Goal: Task Accomplishment & Management: Manage account settings

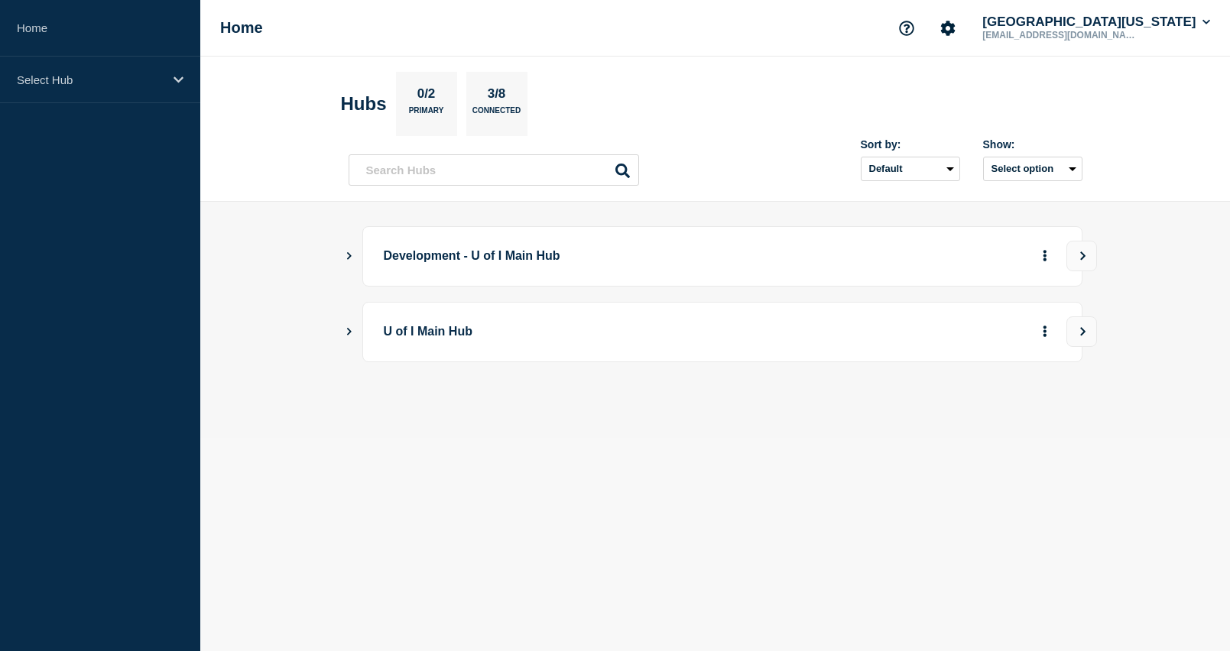
click at [350, 326] on button "Show Connected Hubs" at bounding box center [349, 331] width 8 height 11
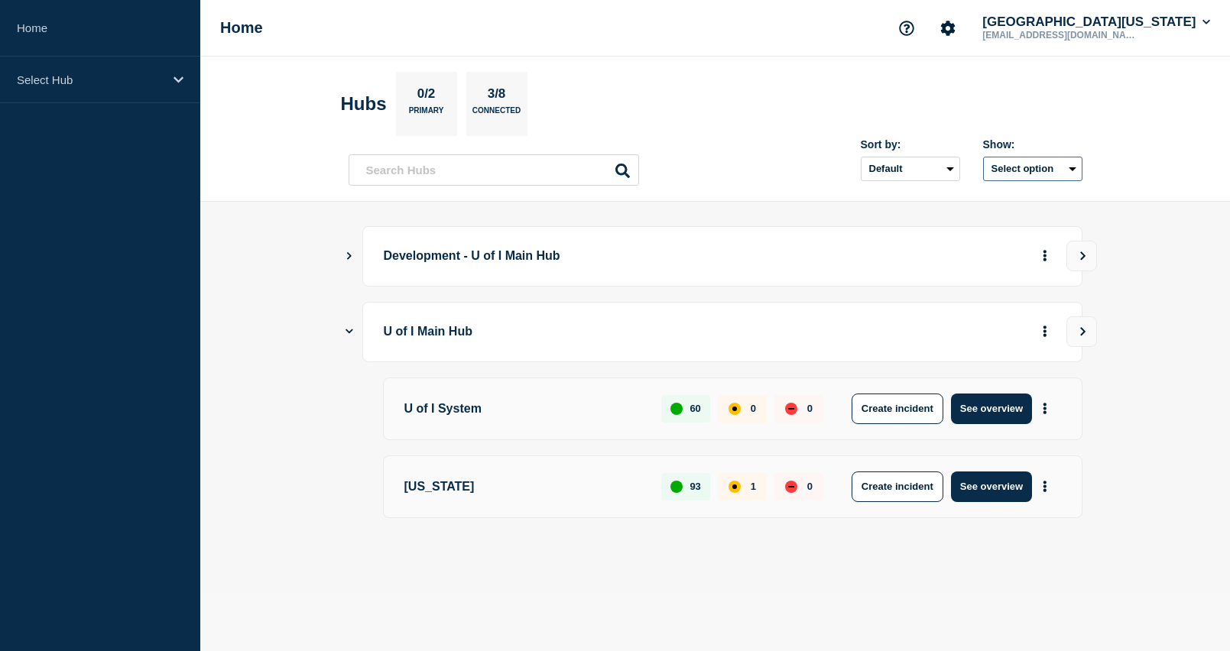
click at [1069, 163] on button "Select option" at bounding box center [1032, 169] width 99 height 24
click at [1173, 165] on header "Hubs 0/2 Primary 3/8 Connected Sort by: Default Last added Last updated Most ac…" at bounding box center [714, 129] width 1029 height 145
click at [348, 256] on icon "Show Connected Hubs" at bounding box center [349, 255] width 10 height 8
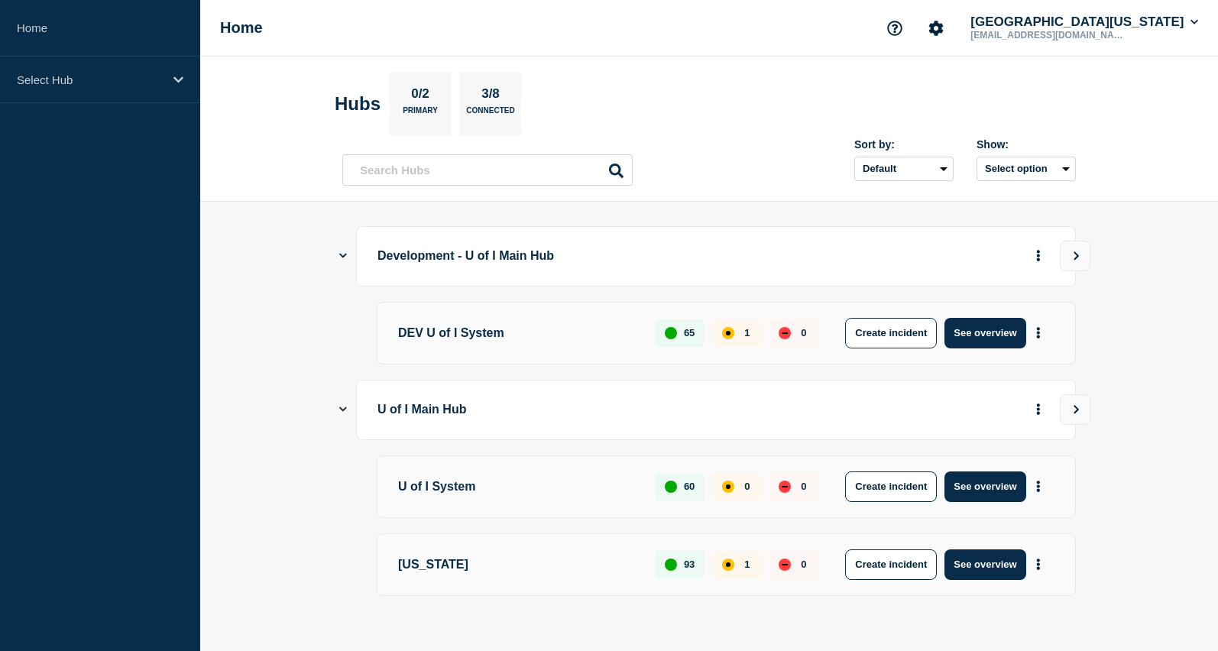
click at [346, 254] on icon "Show Connected Hubs" at bounding box center [343, 256] width 8 height 5
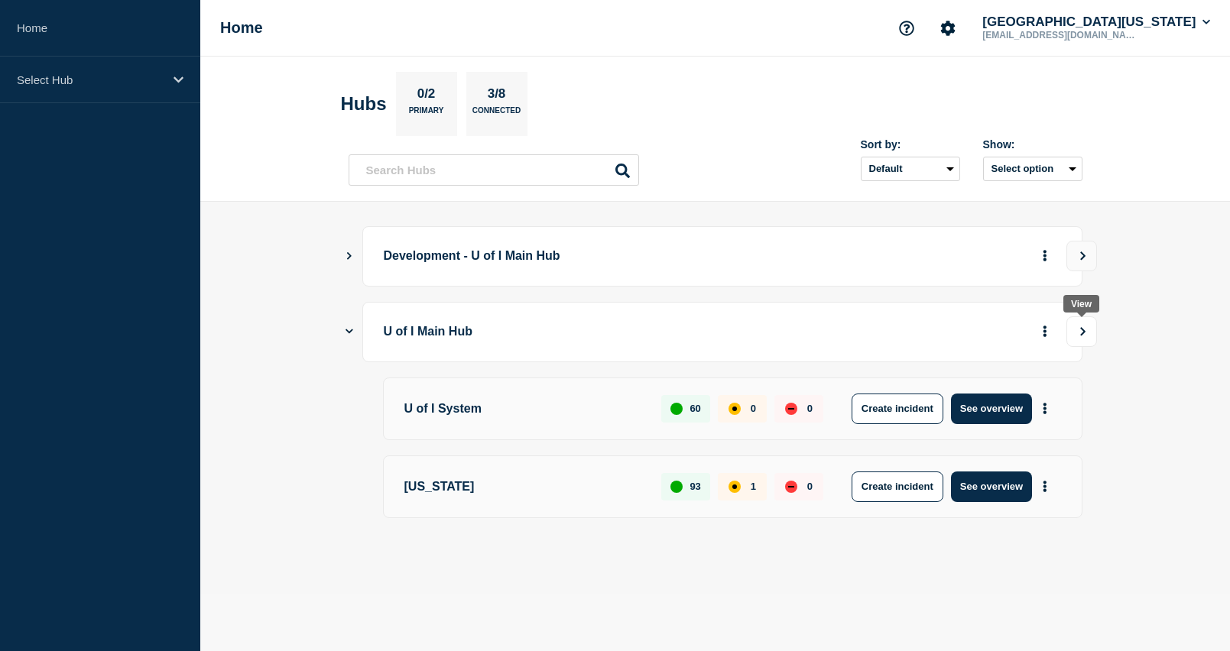
click at [1082, 336] on button "View" at bounding box center [1081, 331] width 31 height 31
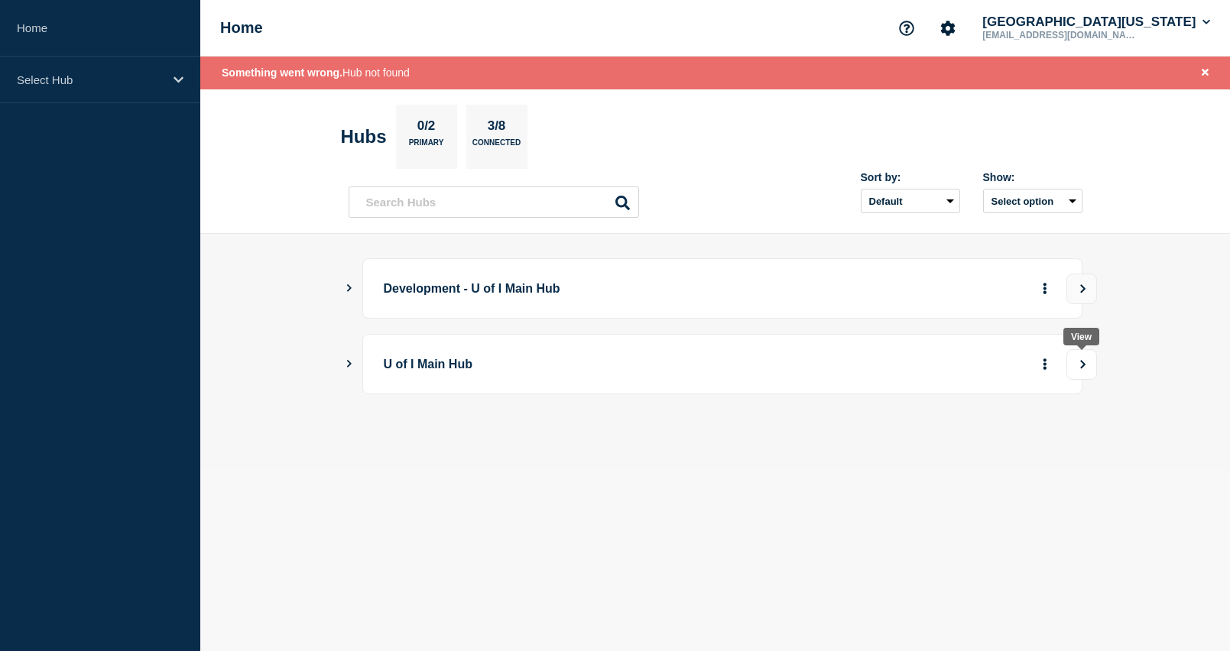
click at [1084, 368] on icon "View" at bounding box center [1082, 364] width 10 height 9
click at [1083, 369] on button "View" at bounding box center [1081, 364] width 31 height 31
click at [351, 365] on icon "Show Connected Hubs" at bounding box center [349, 364] width 10 height 8
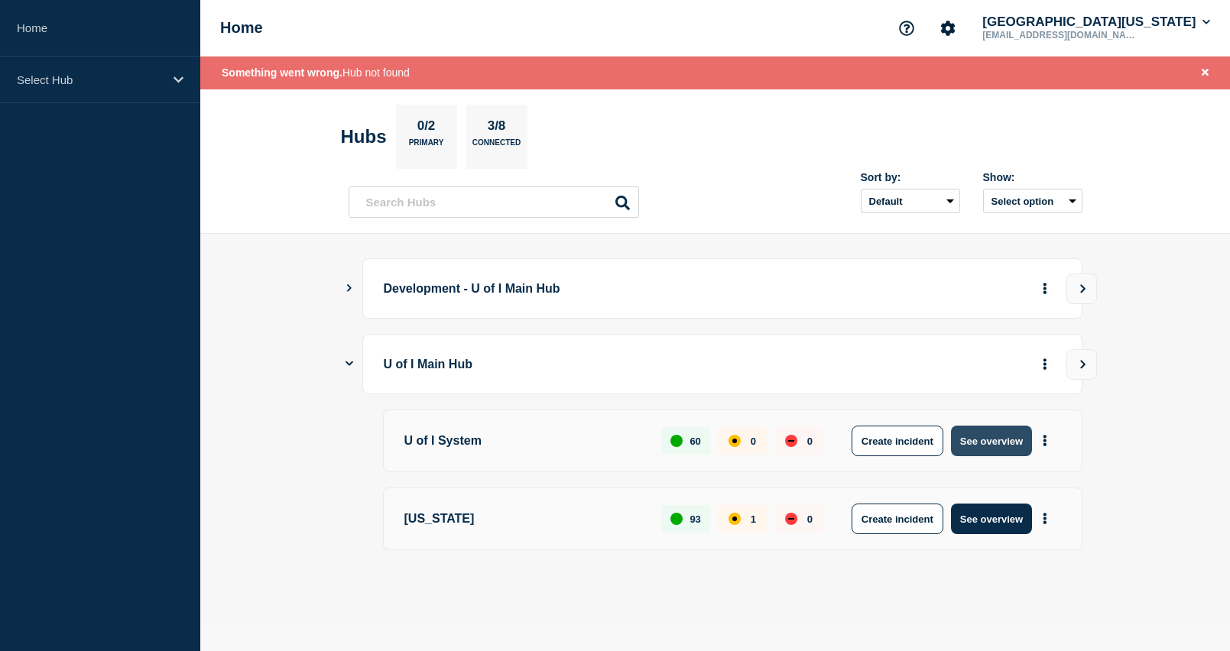
click at [988, 441] on button "See overview" at bounding box center [991, 441] width 81 height 31
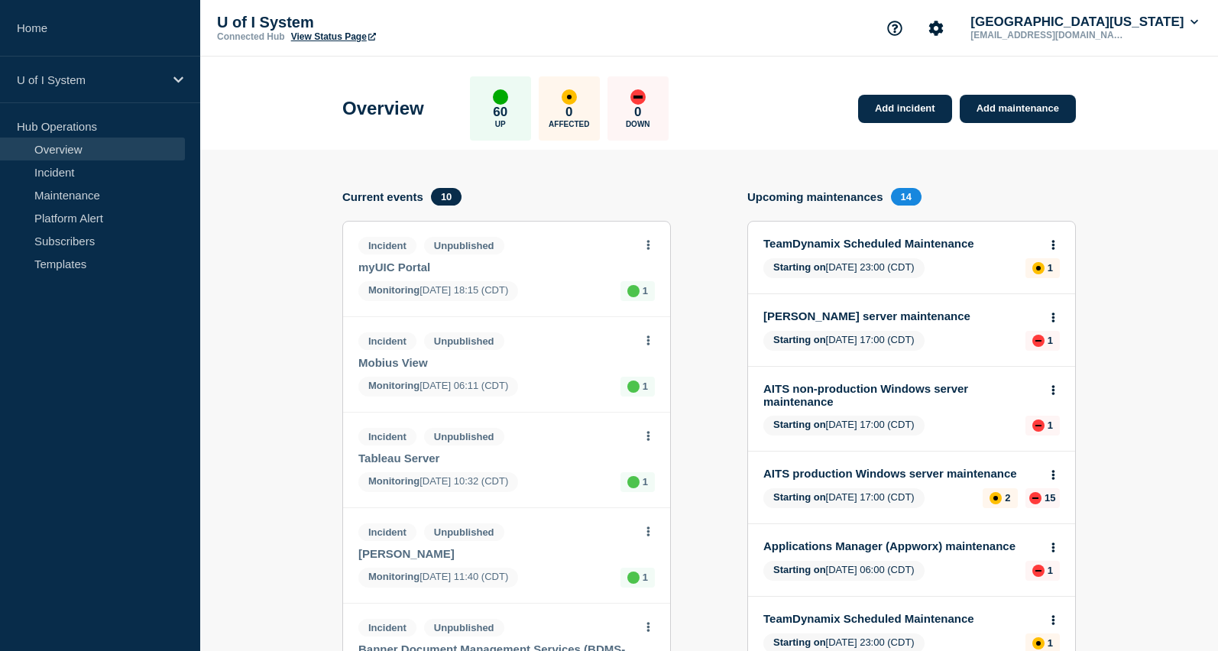
click at [890, 316] on link "EDDIE server maintenance" at bounding box center [901, 315] width 276 height 13
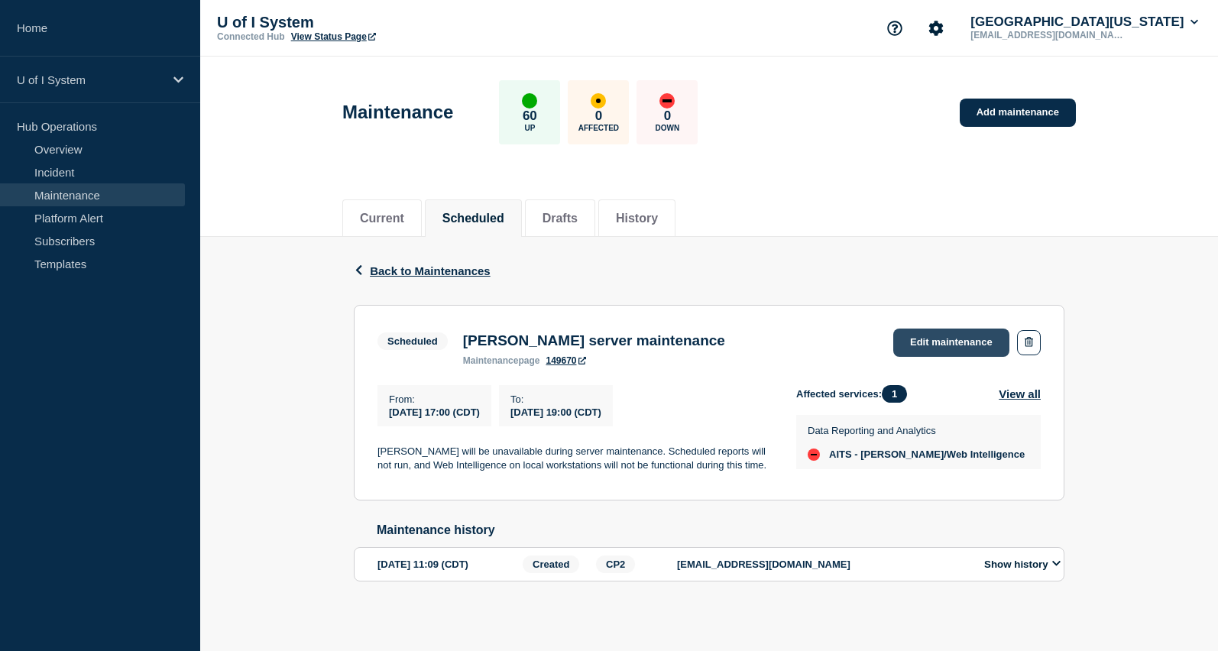
click at [941, 340] on link "Edit maintenance" at bounding box center [951, 343] width 116 height 28
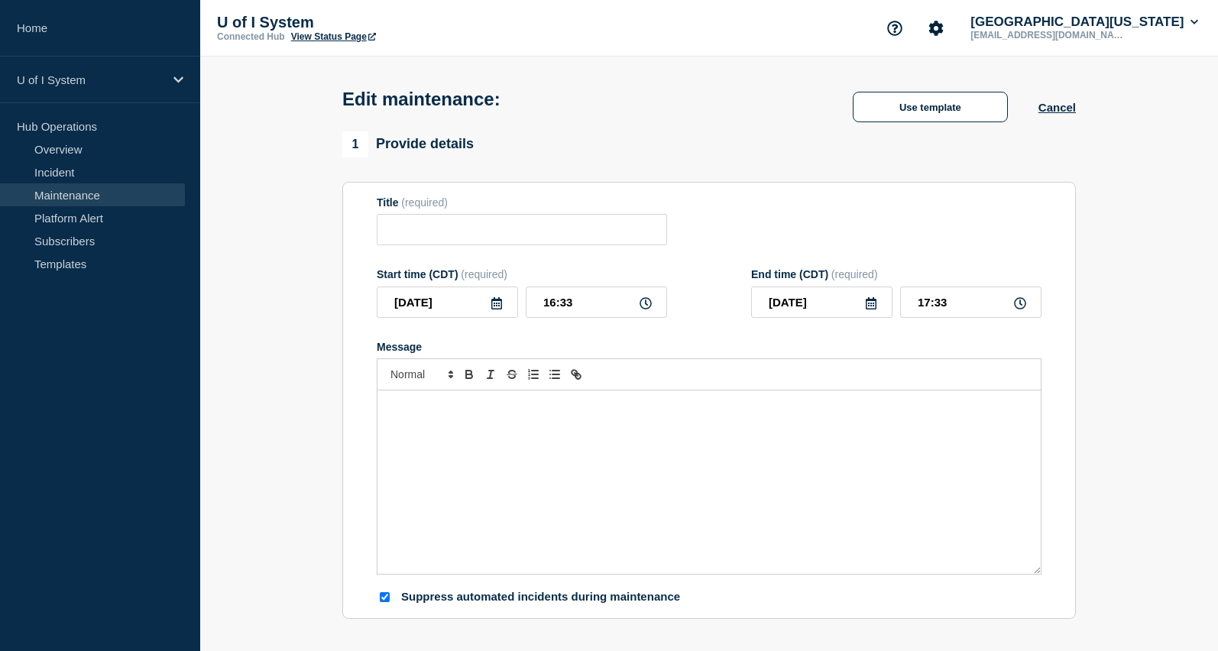
type input "EDDIE server maintenance"
type input "2025-10-14"
type input "17:00"
type input "2025-10-14"
type input "19:00"
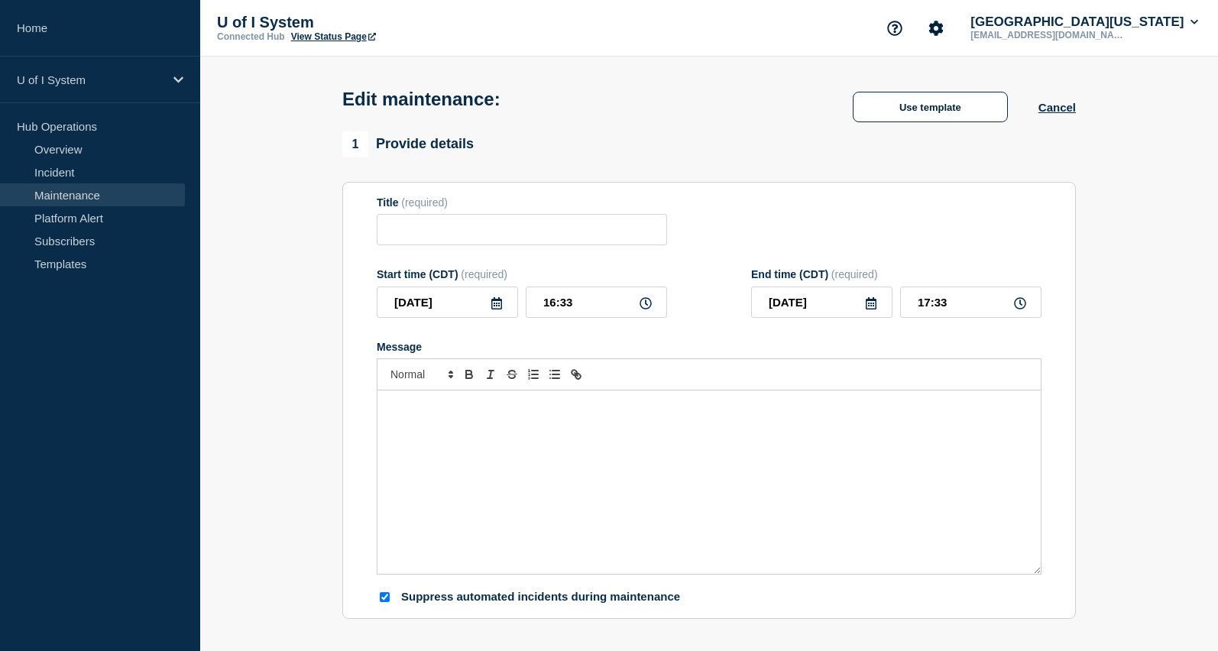
checkbox input "true"
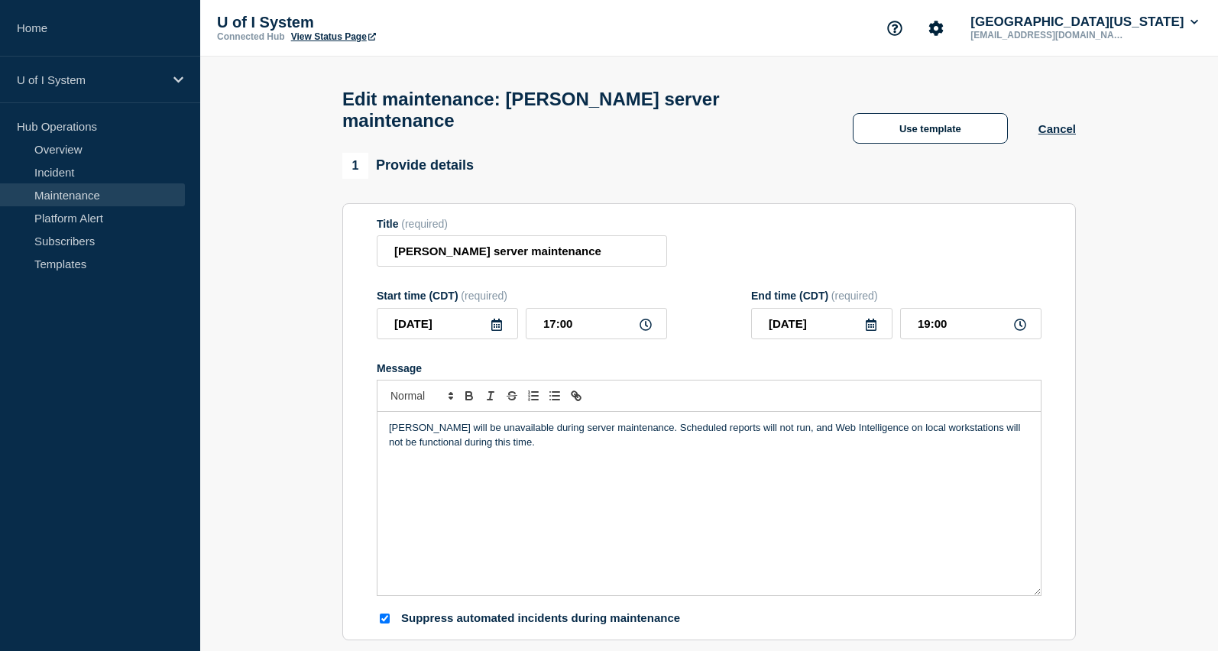
click at [494, 319] on icon at bounding box center [496, 325] width 11 height 12
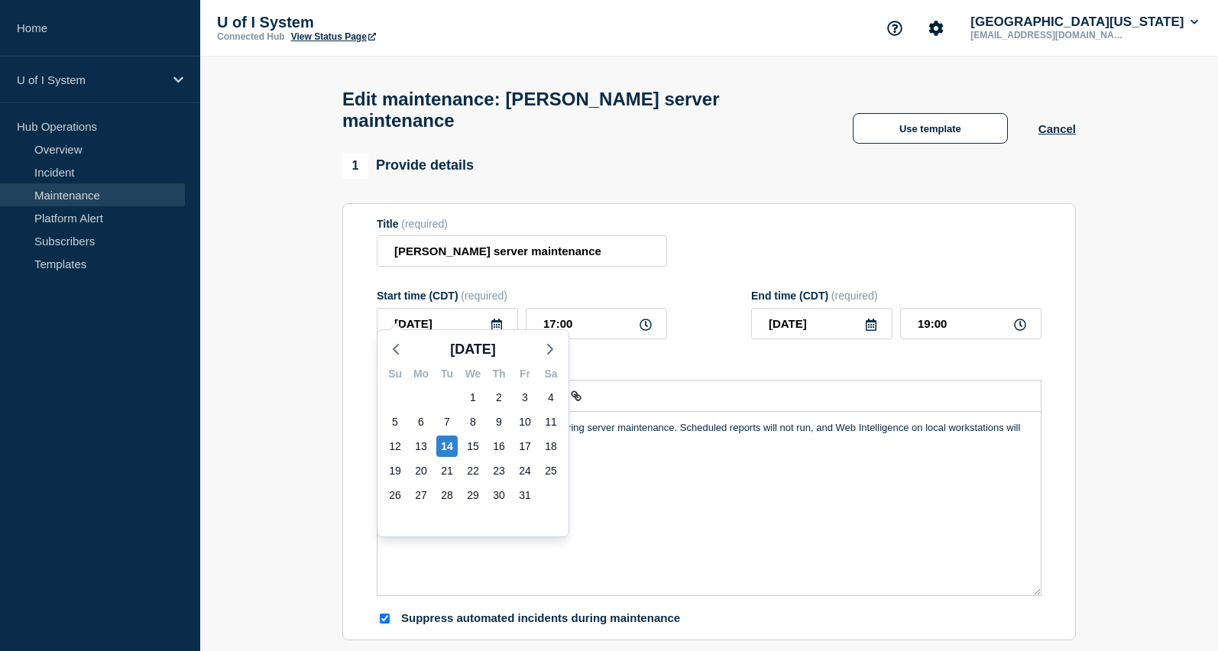
click at [760, 203] on section "Title (required) EDDIE server maintenance Start time (CDT) (required) 2025-10-1…" at bounding box center [709, 422] width 734 height 438
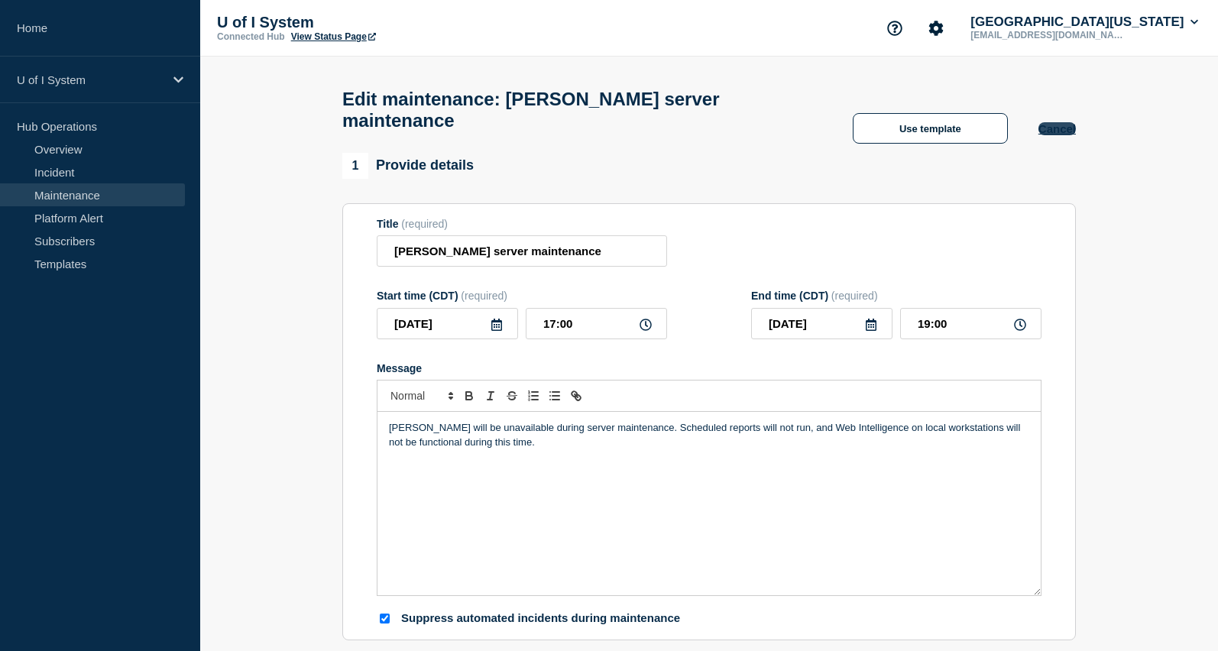
click at [1061, 122] on button "Cancel" at bounding box center [1057, 128] width 37 height 13
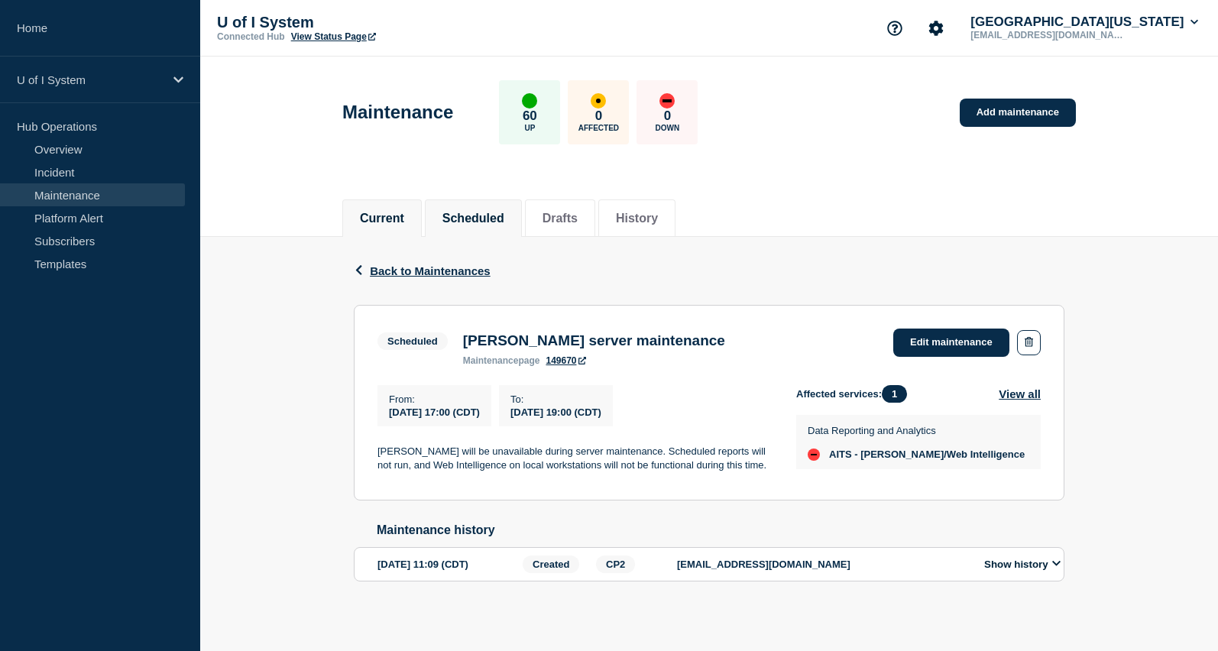
click at [384, 213] on button "Current" at bounding box center [382, 219] width 44 height 14
